Goal: Navigation & Orientation: Find specific page/section

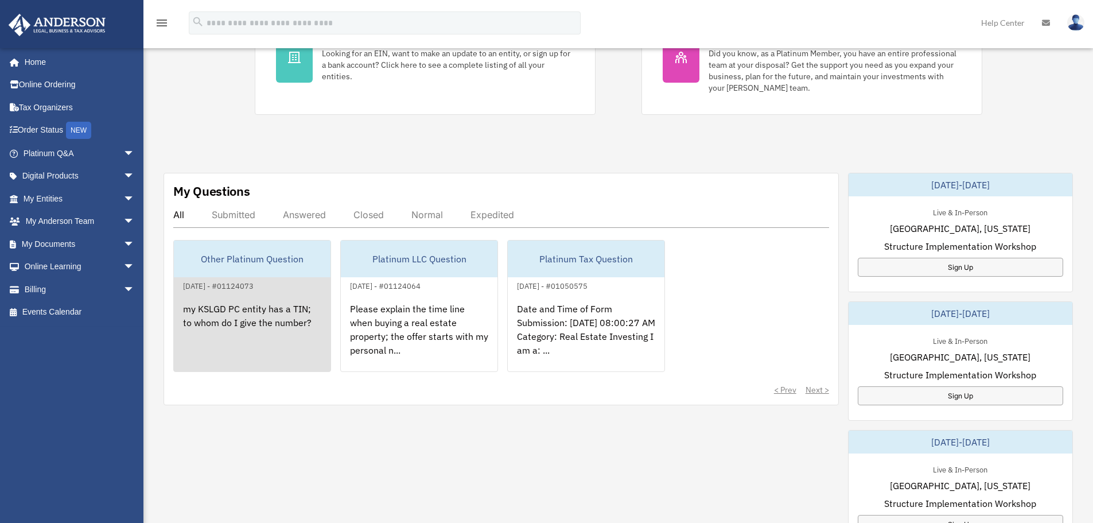
scroll to position [344, 0]
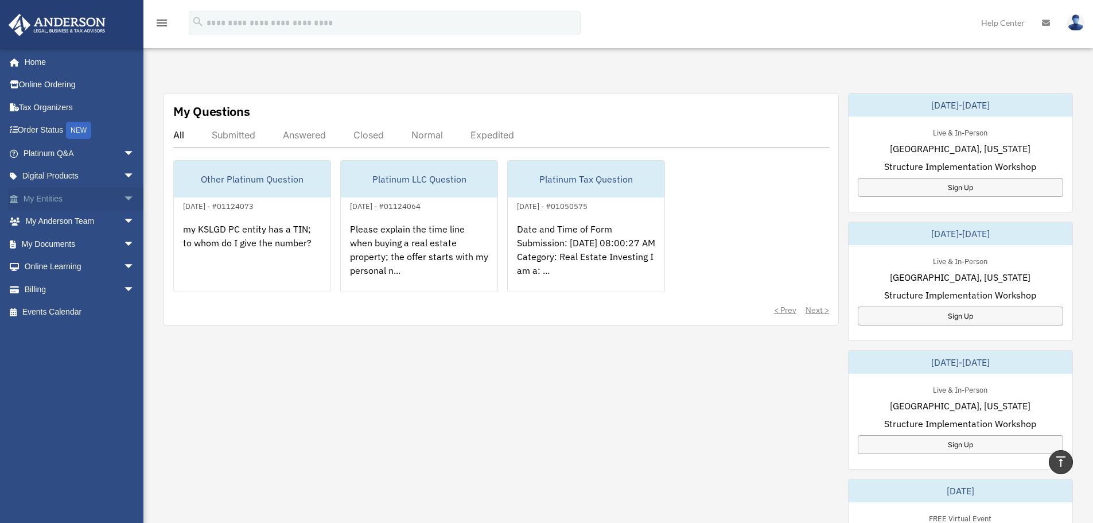
click at [123, 194] on span "arrow_drop_down" at bounding box center [134, 199] width 23 height 24
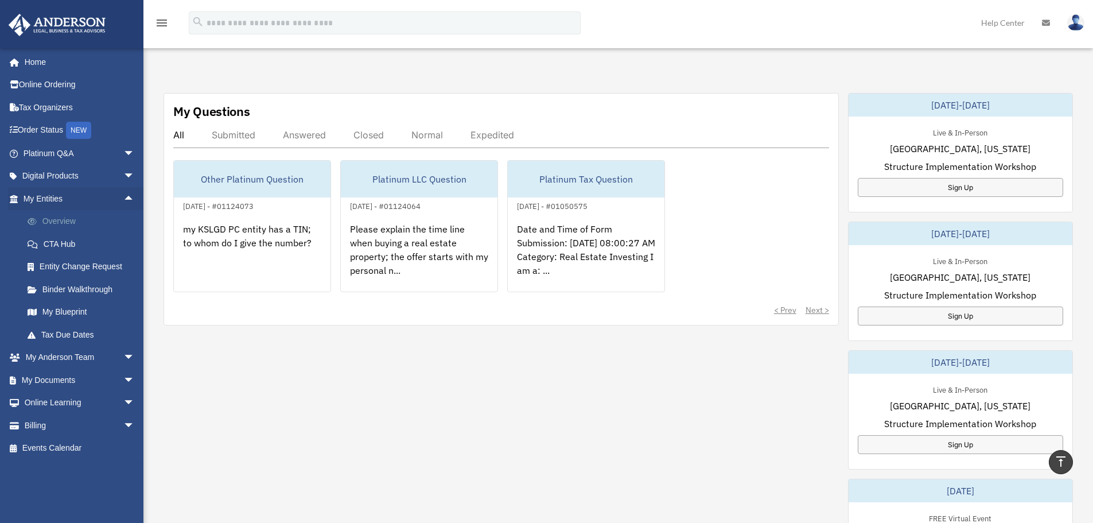
click at [60, 219] on link "Overview" at bounding box center [84, 221] width 136 height 23
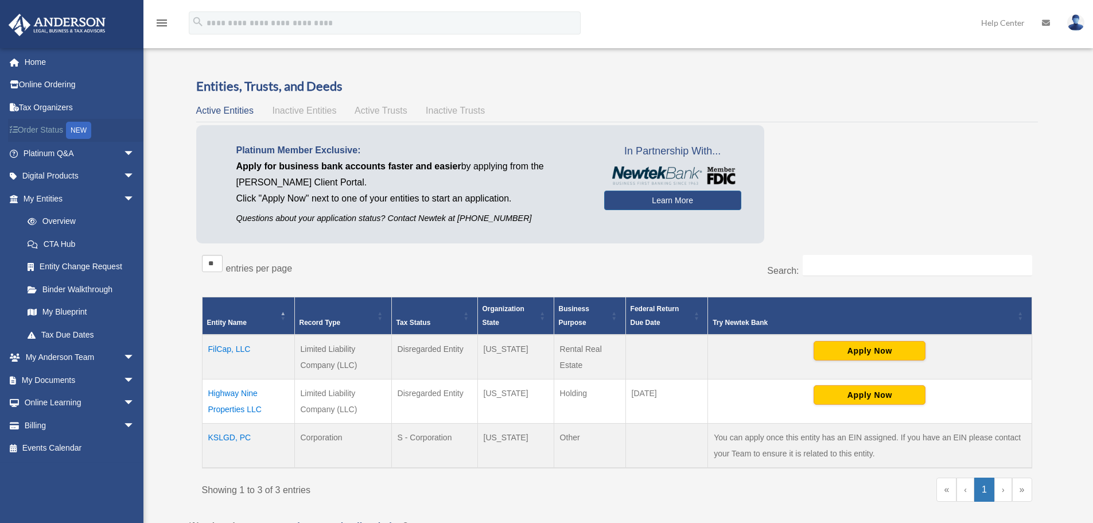
click at [56, 130] on link "Order Status NEW" at bounding box center [80, 131] width 144 height 24
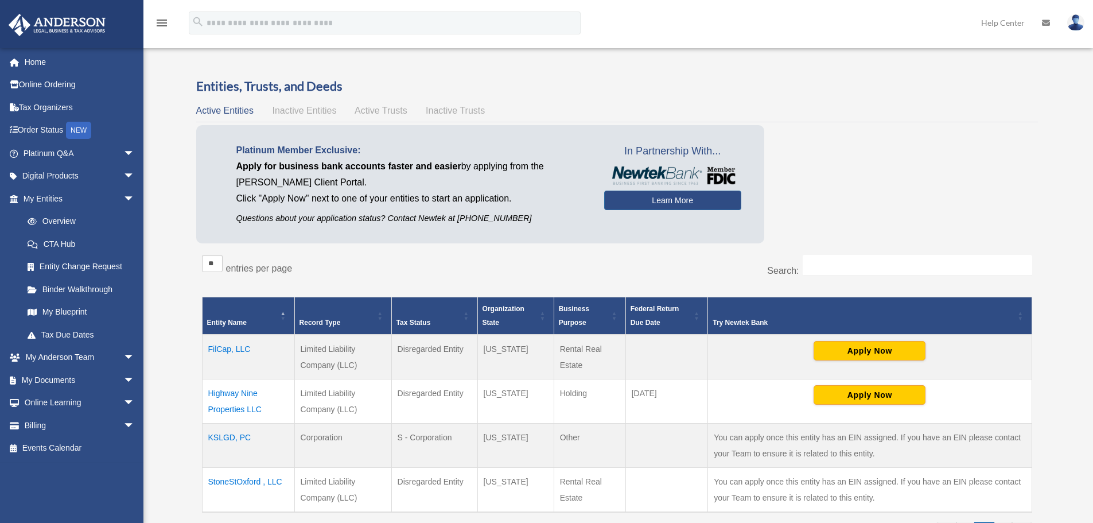
click at [1044, 25] on icon at bounding box center [1046, 23] width 8 height 8
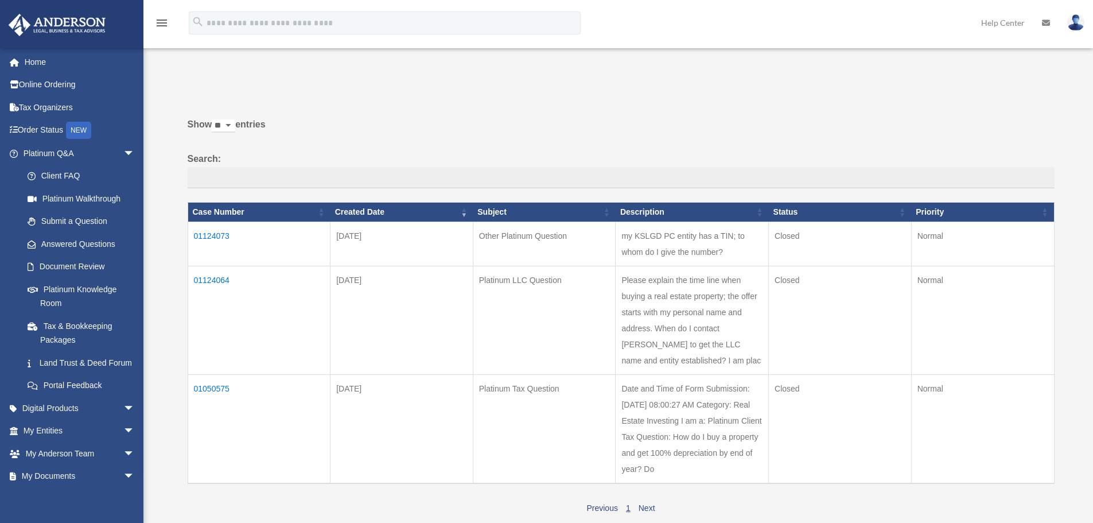
click at [1073, 25] on img at bounding box center [1076, 22] width 17 height 17
click at [847, 104] on link "Logout" at bounding box center [904, 100] width 115 height 24
